Goal: Transaction & Acquisition: Purchase product/service

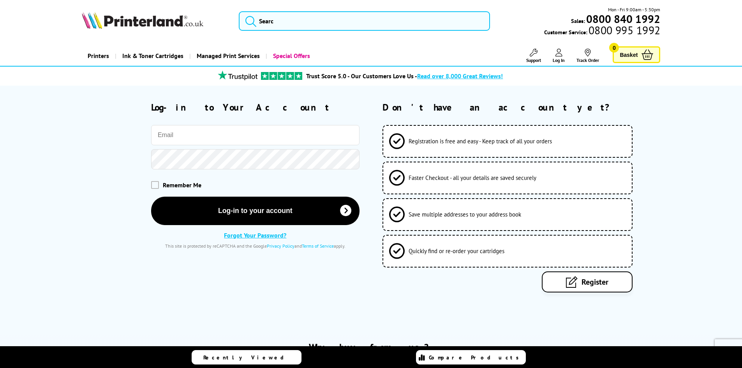
click at [201, 133] on input "email" at bounding box center [255, 135] width 208 height 20
type input "umaar@evergreenlocal.co.uk"
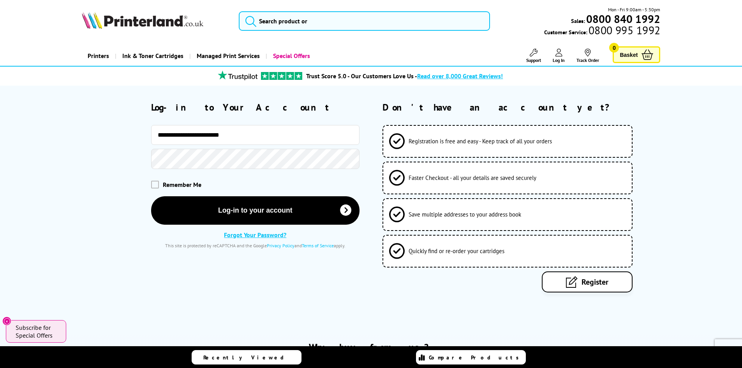
click at [170, 183] on span "Remember Me" at bounding box center [182, 185] width 39 height 8
click at [153, 185] on span at bounding box center [155, 185] width 8 height 8
click at [153, 182] on input "checkbox" at bounding box center [153, 182] width 0 height 0
click at [189, 196] on div "Remember Me" at bounding box center [221, 184] width 278 height 23
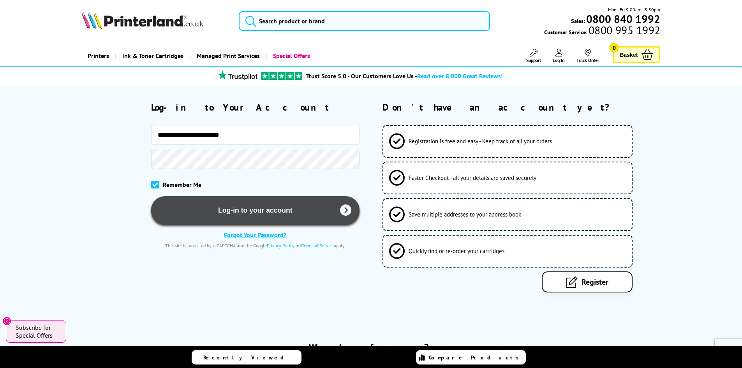
click at [201, 216] on button "Log-in to your account" at bounding box center [255, 210] width 208 height 28
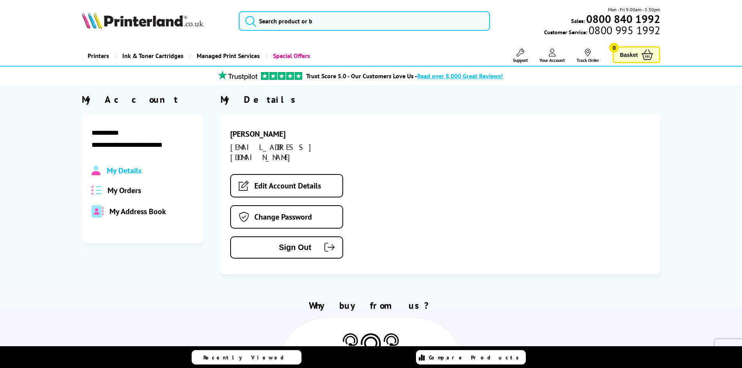
click at [123, 190] on span "My Orders" at bounding box center [125, 190] width 34 height 10
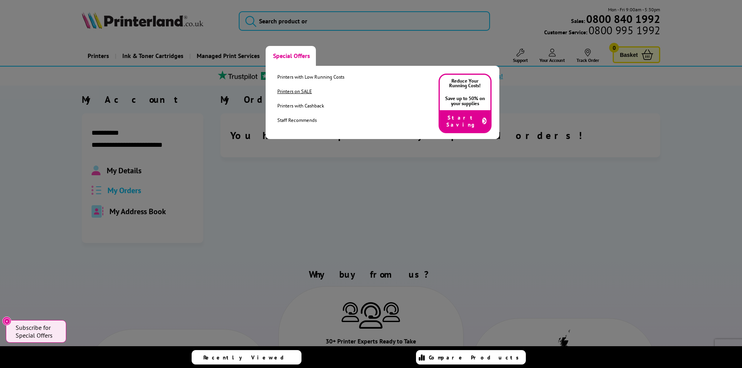
click at [296, 90] on link "Printers on SALE" at bounding box center [310, 91] width 67 height 7
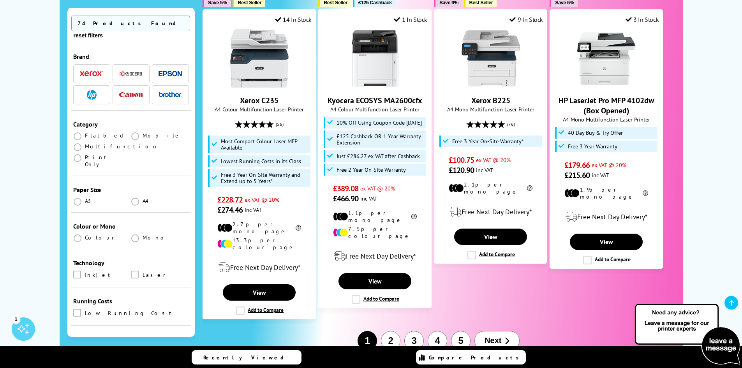
scroll to position [896, 0]
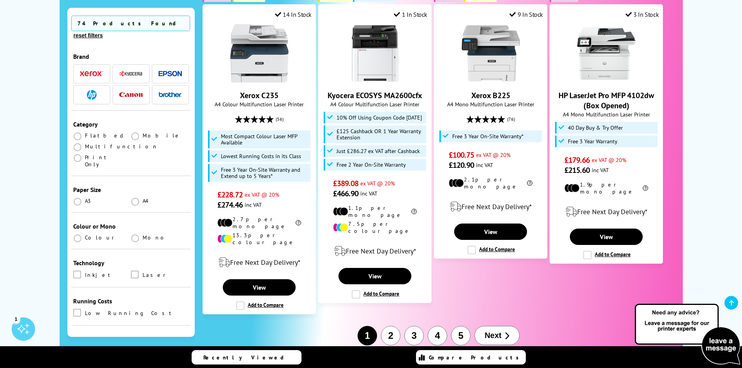
click at [395, 326] on button "2" at bounding box center [390, 335] width 19 height 19
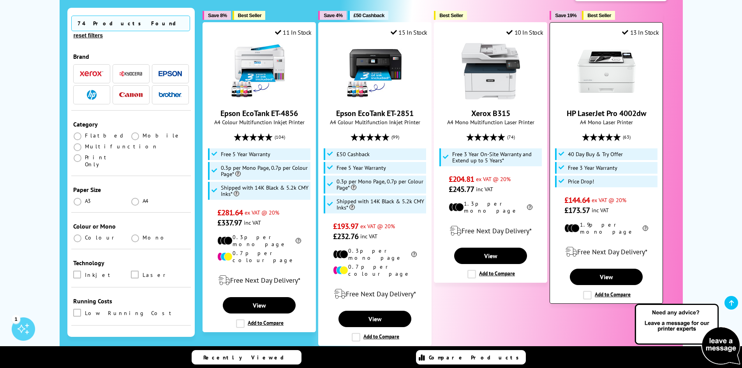
scroll to position [234, 0]
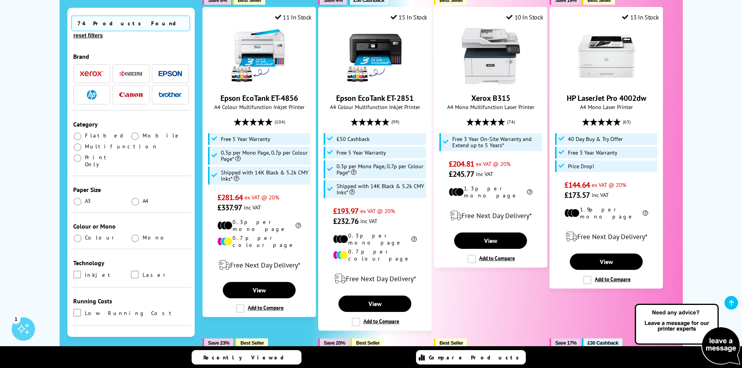
click at [85, 198] on span "A3" at bounding box center [88, 201] width 7 height 7
click at [81, 198] on span at bounding box center [78, 202] width 8 height 8
click at [85, 199] on input "radio" at bounding box center [85, 199] width 0 height 0
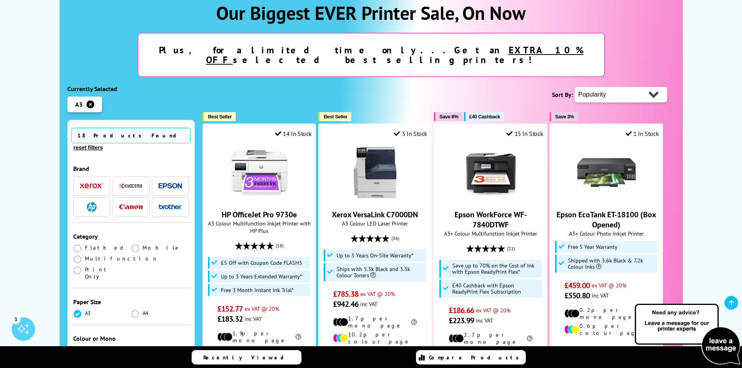
scroll to position [117, 0]
click at [104, 40] on div "Plus, for a limited time only...Get an EXTRA 10% OFF selected best selling prin…" at bounding box center [371, 55] width 608 height 44
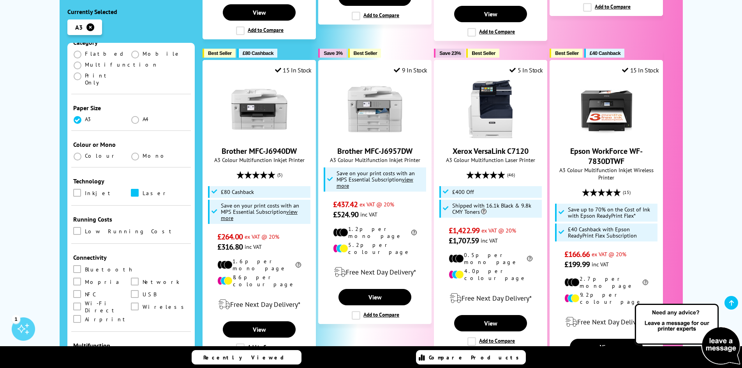
click at [141, 189] on li "Laser" at bounding box center [160, 193] width 58 height 9
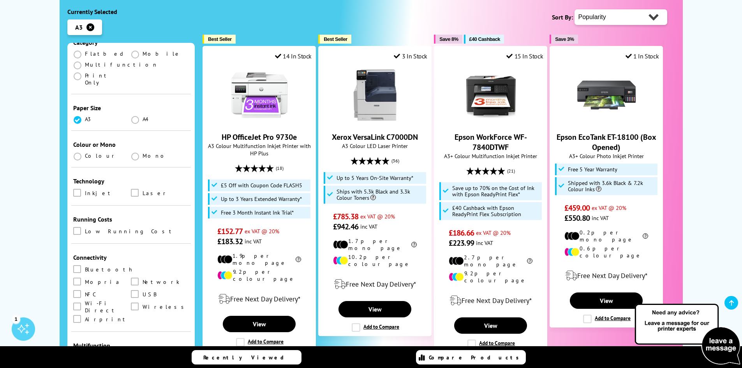
scroll to position [390, 0]
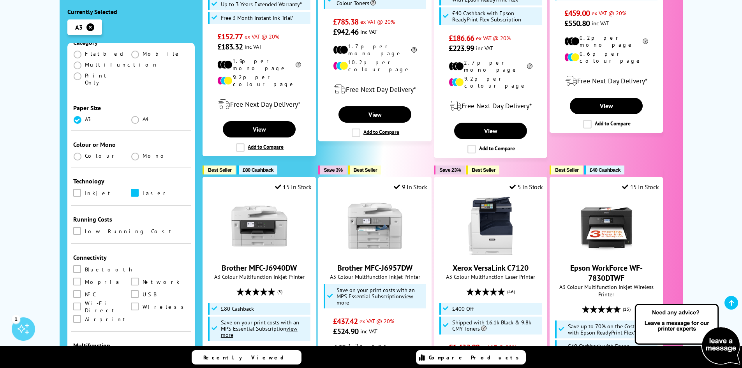
click at [134, 189] on span at bounding box center [135, 193] width 8 height 8
click at [142, 190] on input "checkbox" at bounding box center [142, 190] width 0 height 0
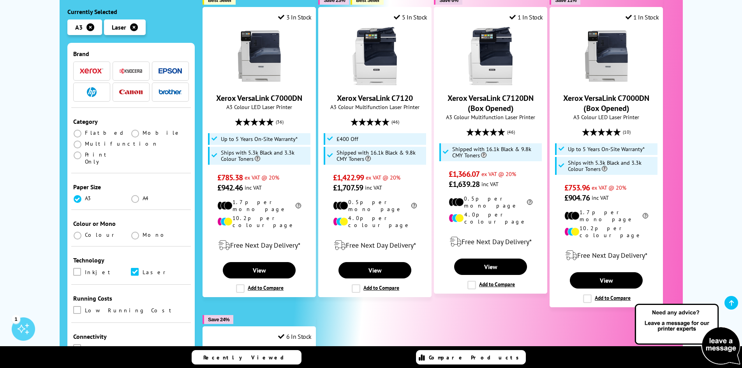
scroll to position [39, 0]
click at [77, 267] on span at bounding box center [77, 271] width 8 height 8
click at [85, 268] on input "checkbox" at bounding box center [85, 268] width 0 height 0
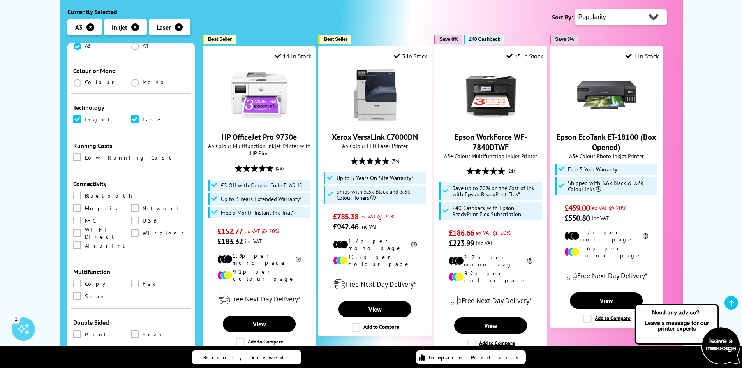
scroll to position [117, 0]
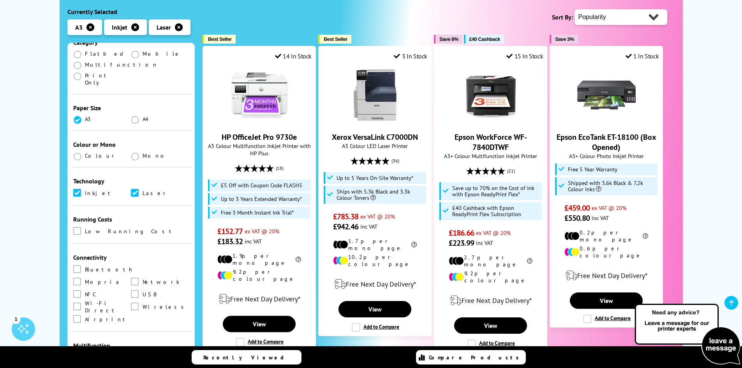
click at [134, 189] on span at bounding box center [135, 193] width 8 height 8
click at [142, 190] on input "checkbox" at bounding box center [142, 190] width 0 height 0
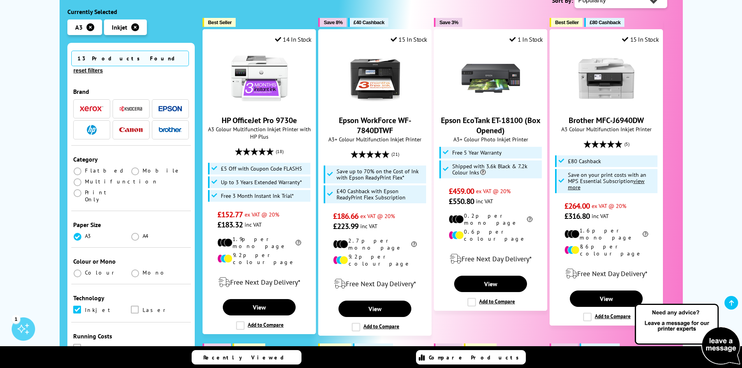
scroll to position [195, 0]
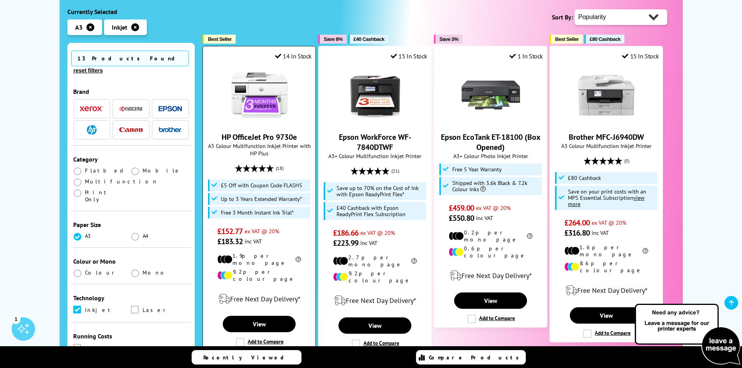
click at [272, 86] on img at bounding box center [259, 95] width 58 height 58
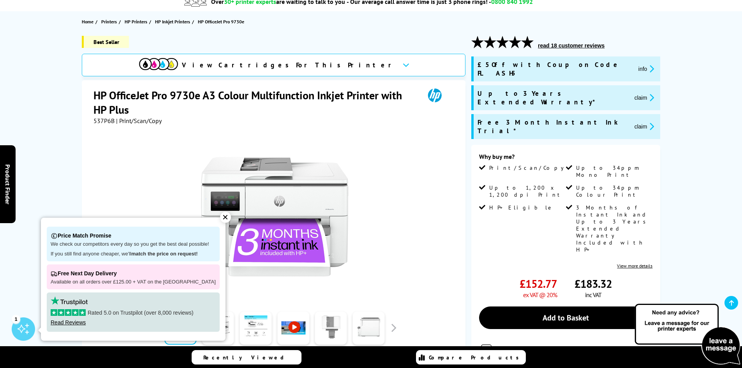
scroll to position [156, 0]
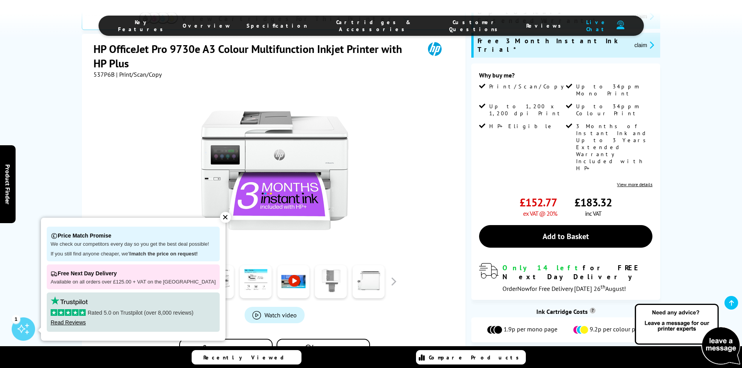
click at [221, 221] on div "✕" at bounding box center [225, 217] width 11 height 11
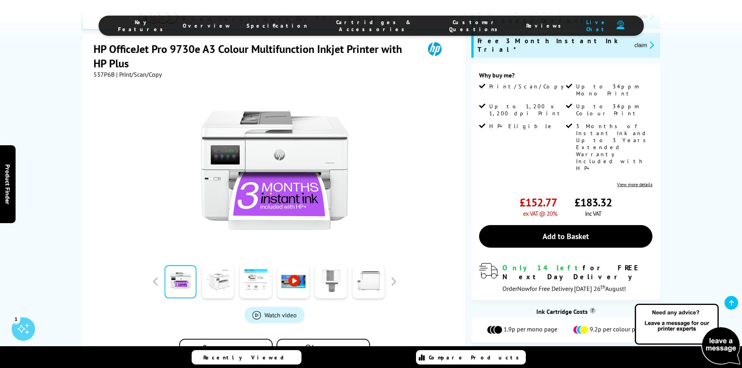
click at [221, 265] on link at bounding box center [218, 281] width 32 height 33
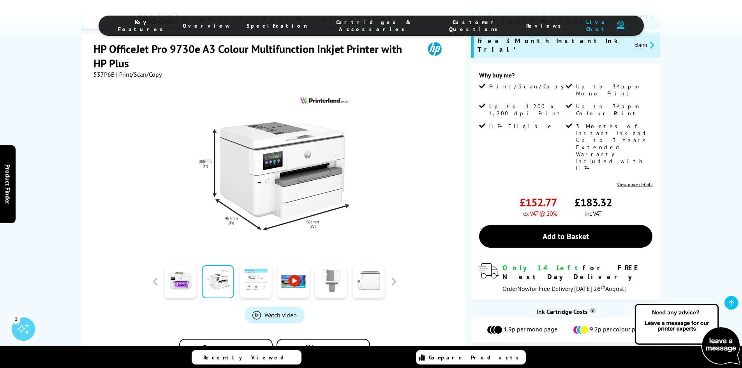
click at [264, 265] on link at bounding box center [256, 281] width 32 height 33
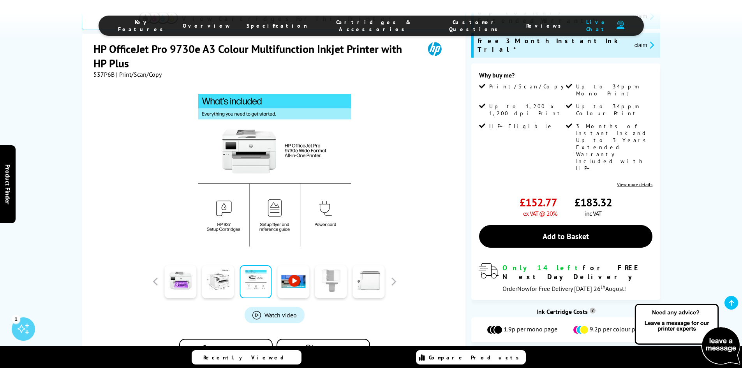
click at [326, 265] on link at bounding box center [331, 281] width 32 height 33
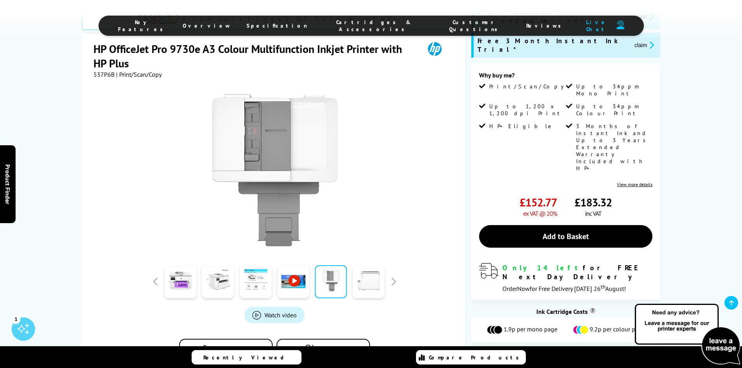
click at [366, 265] on link at bounding box center [369, 281] width 32 height 33
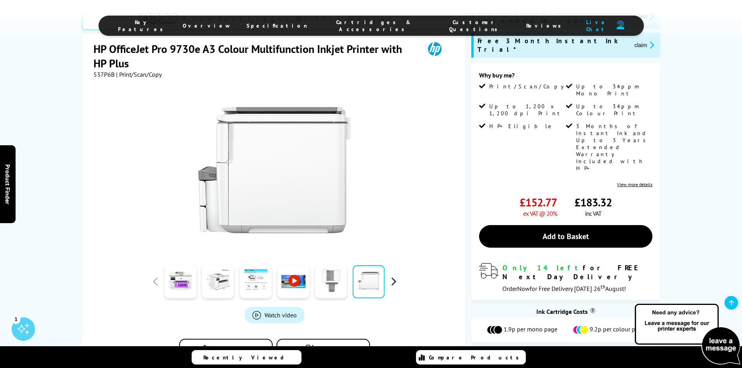
click at [395, 276] on button "button" at bounding box center [394, 282] width 12 height 12
